Goal: Information Seeking & Learning: Learn about a topic

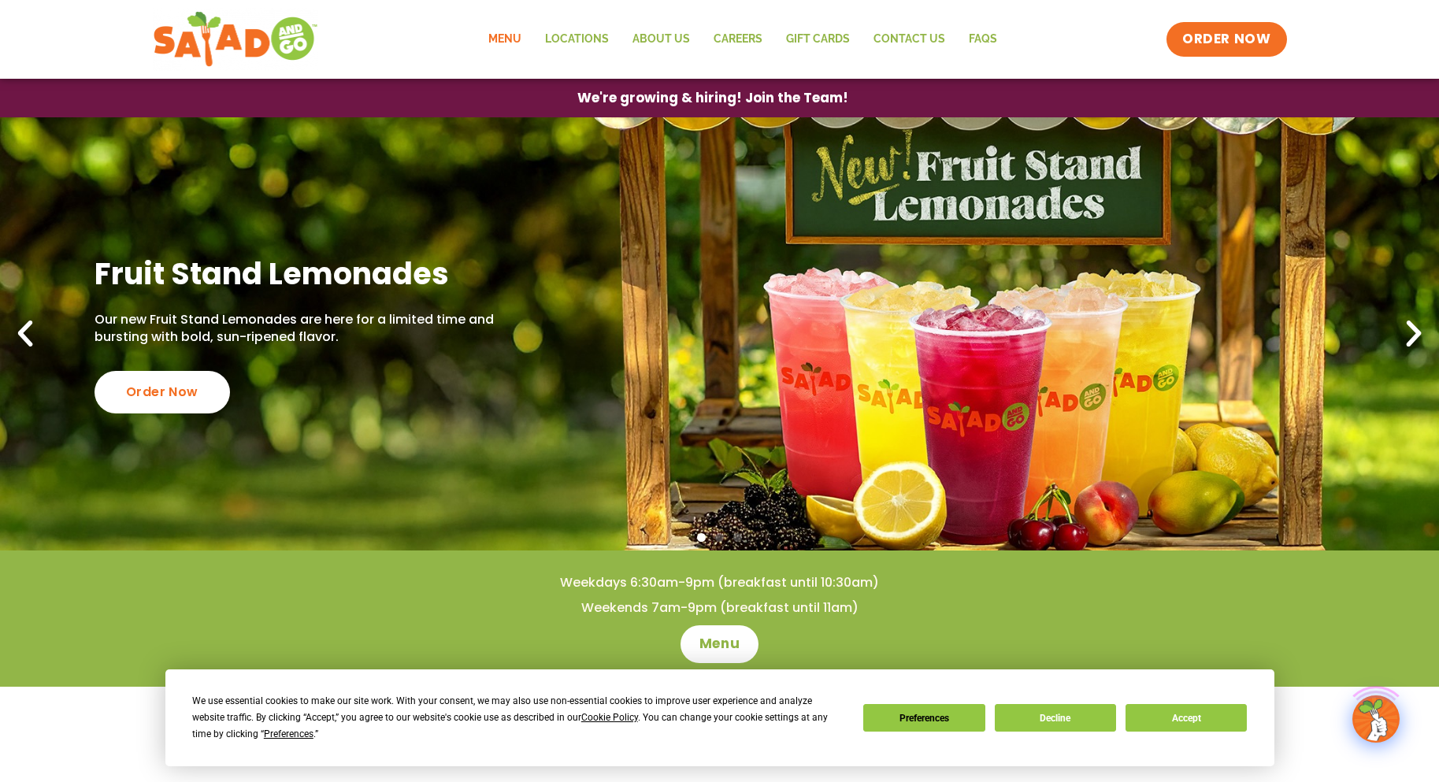
click at [510, 31] on link "Menu" at bounding box center [505, 39] width 57 height 36
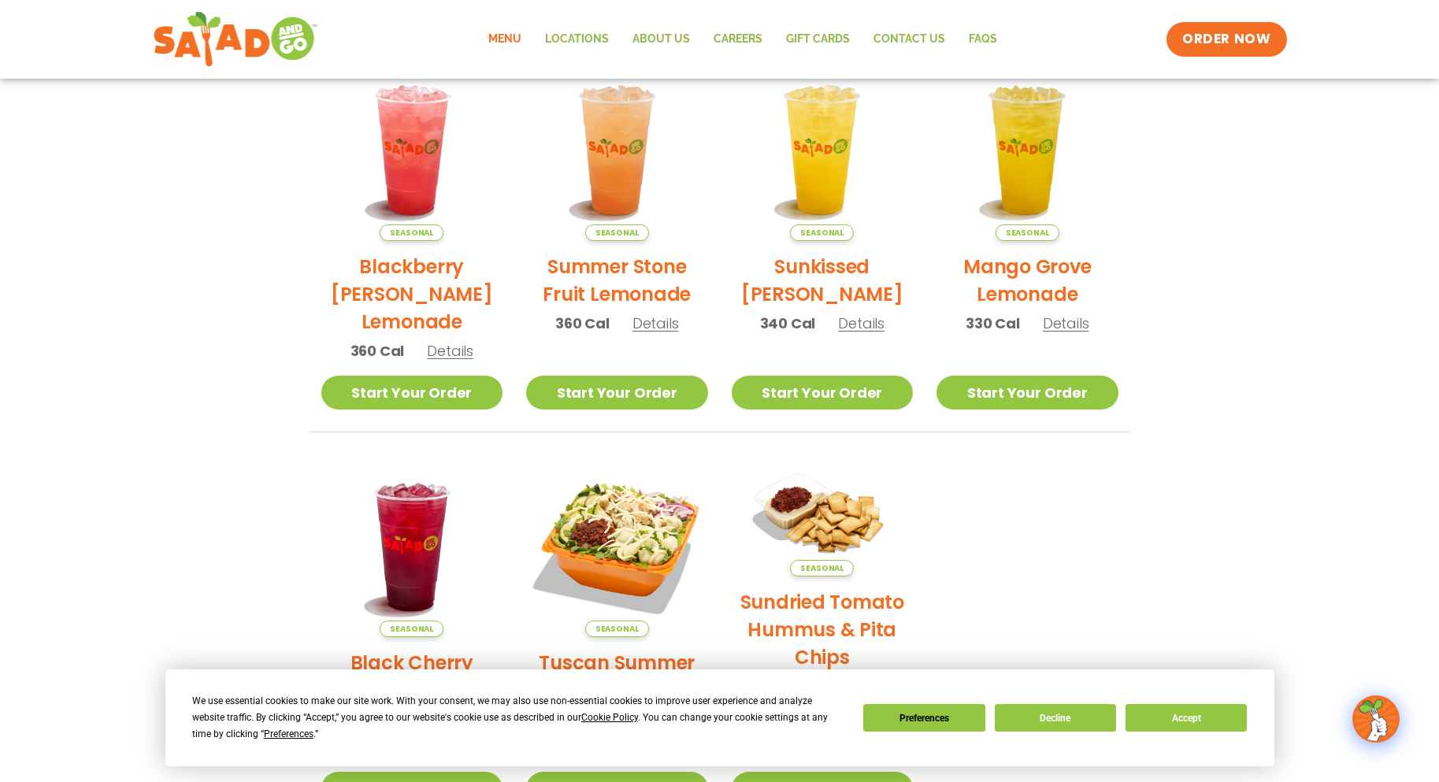
scroll to position [307, 0]
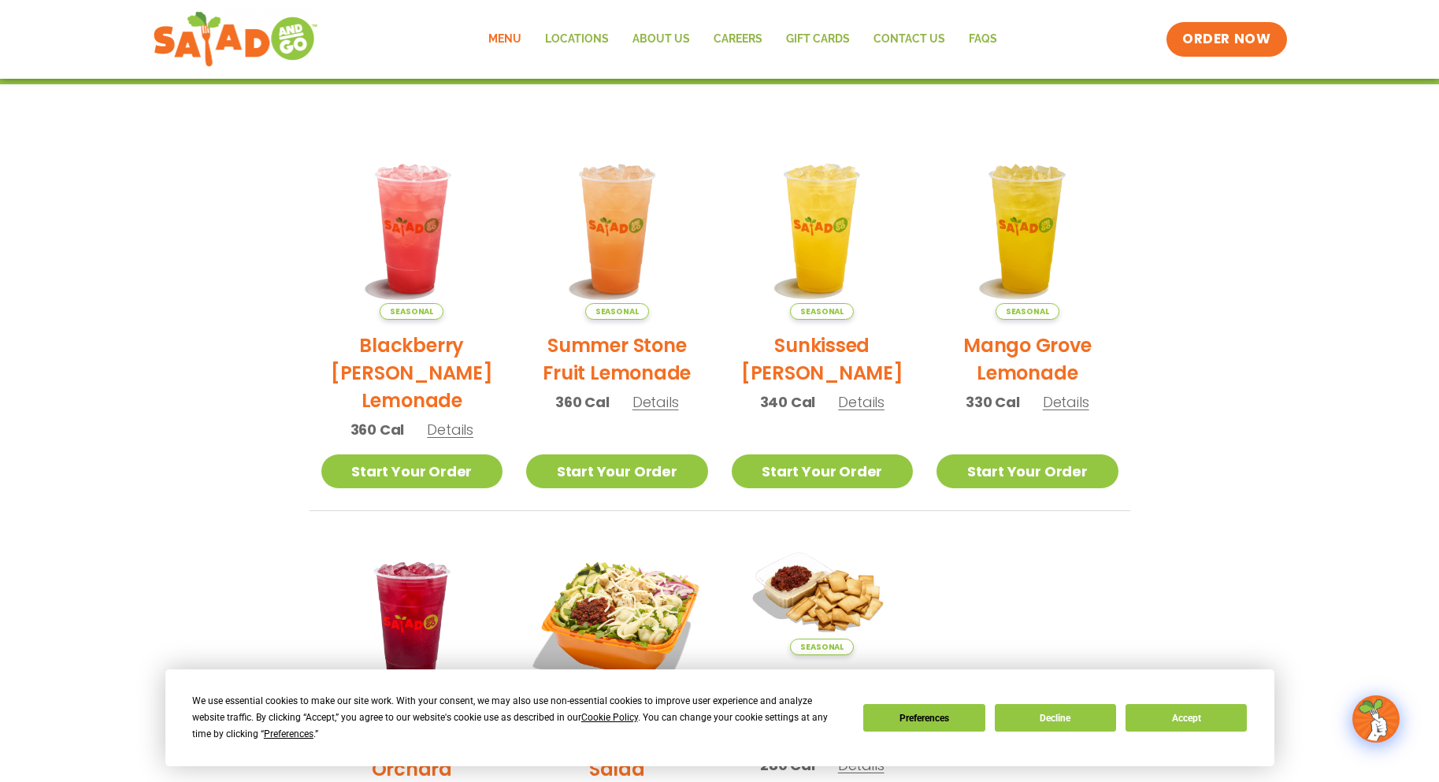
click at [839, 344] on h2 "Sunkissed Yuzu Lemonade" at bounding box center [823, 359] width 182 height 55
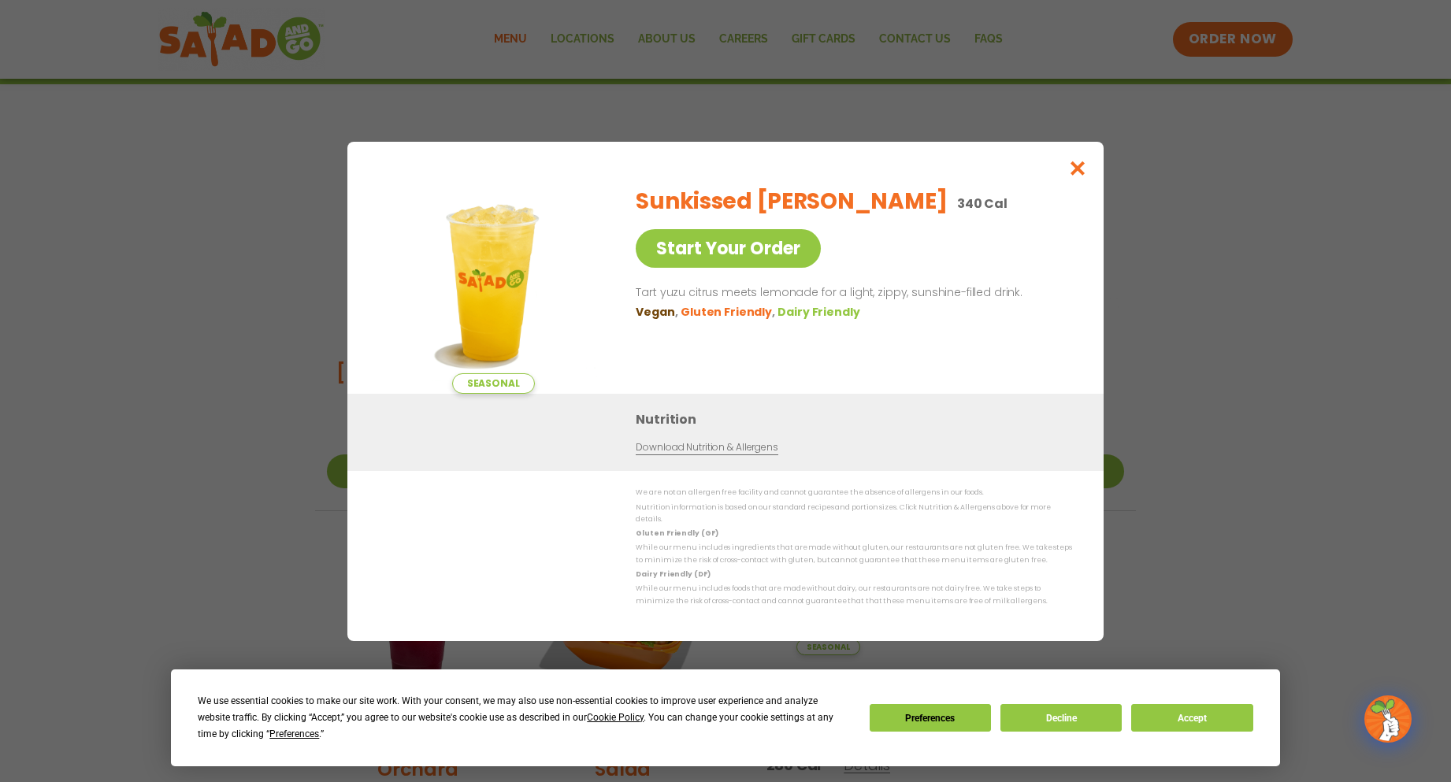
click at [174, 295] on div "Seasonal Start Your Order Sunkissed Yuzu Lemonade 340 Cal Start Your Order Tart…" at bounding box center [725, 391] width 1451 height 782
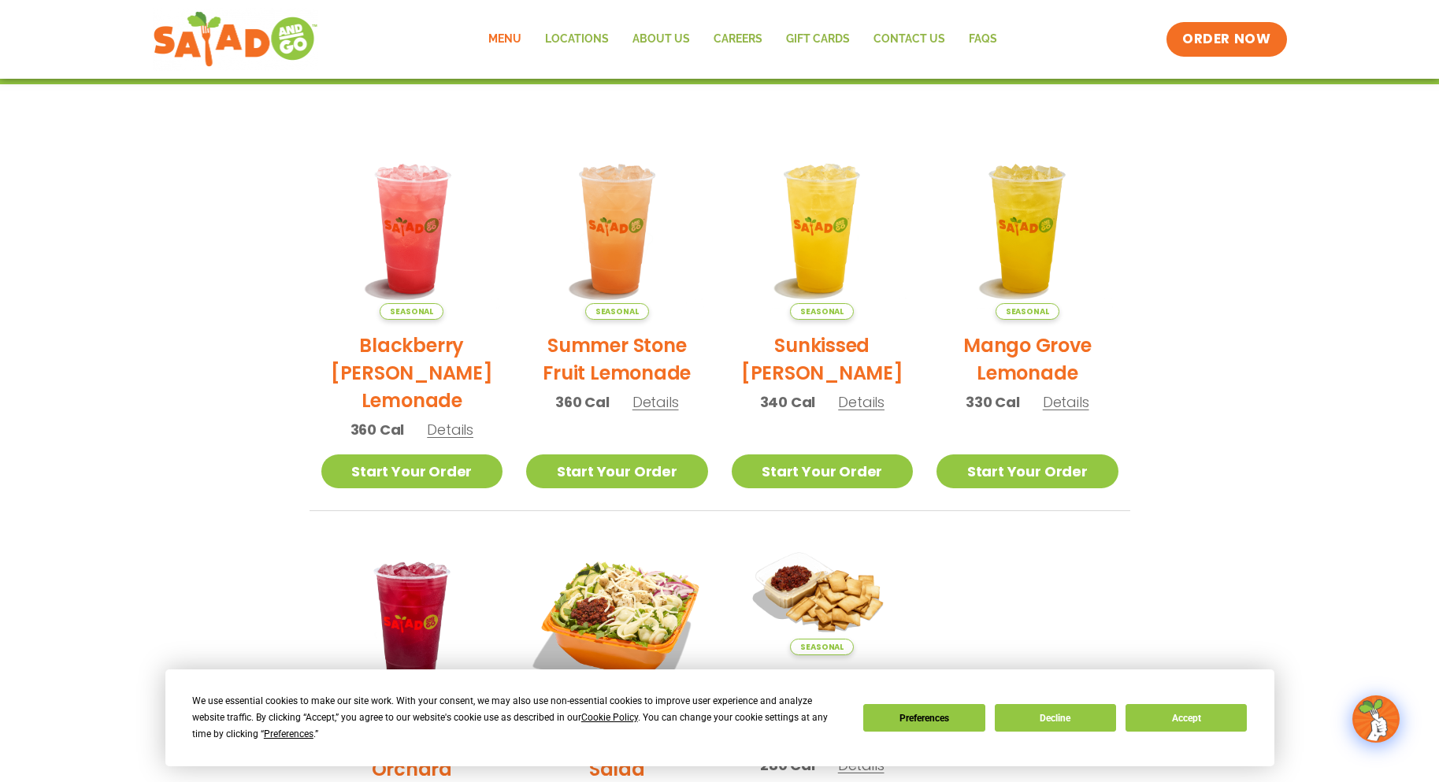
click at [404, 354] on h2 "Blackberry Bramble Lemonade" at bounding box center [412, 373] width 182 height 83
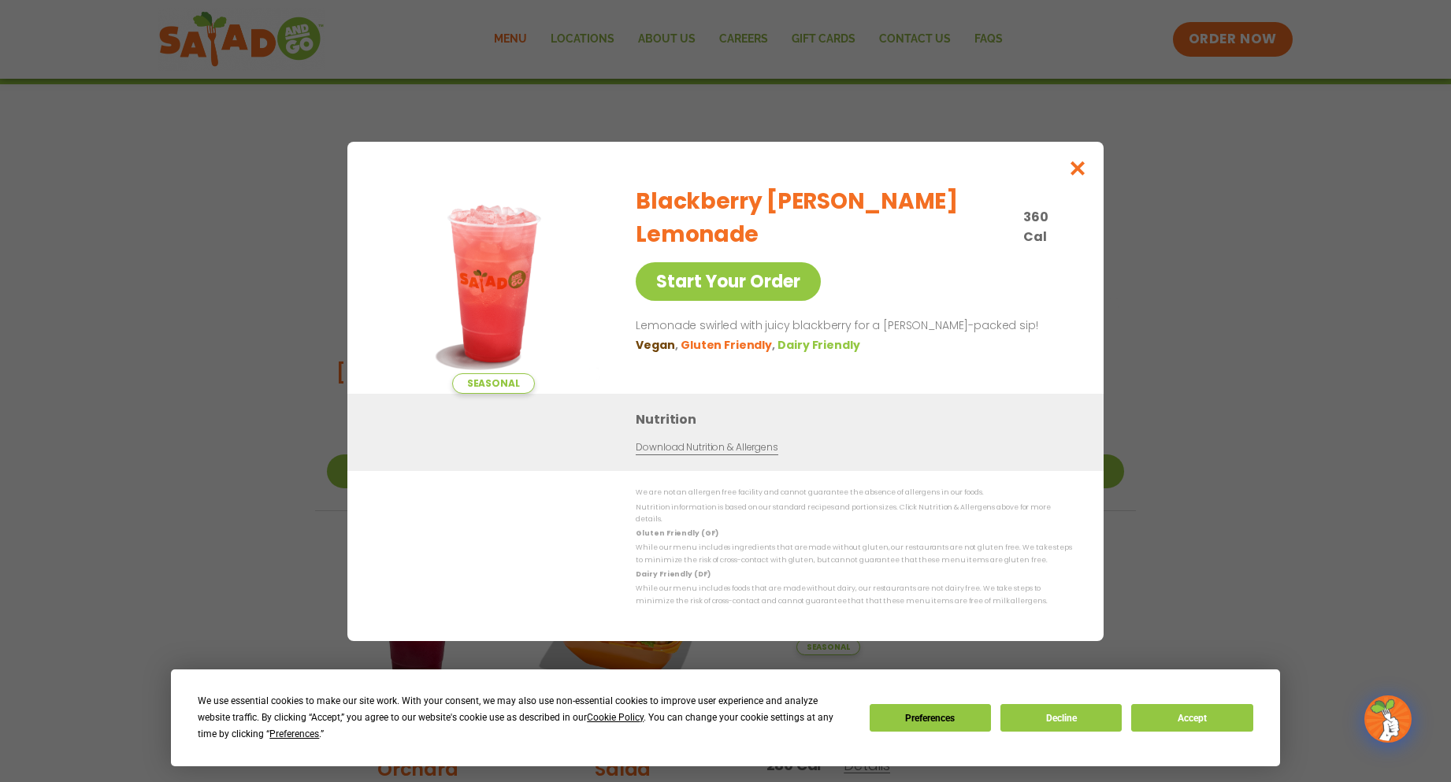
drag, startPoint x: 269, startPoint y: 352, endPoint x: 278, endPoint y: 355, distance: 10.0
click at [273, 354] on div "Seasonal Start Your Order Blackberry Bramble Lemonade 360 Cal Start Your Order …" at bounding box center [725, 391] width 1451 height 782
